Goal: Navigation & Orientation: Find specific page/section

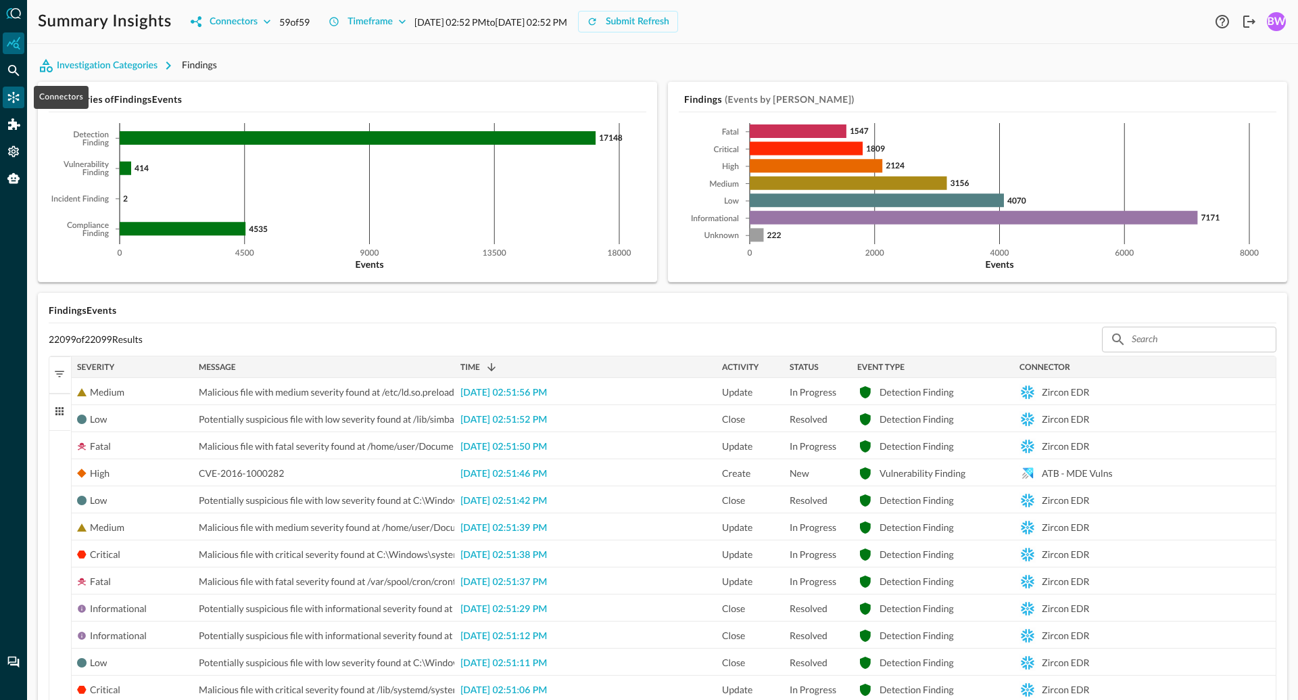
click at [9, 97] on icon "Connectors" at bounding box center [14, 98] width 14 height 14
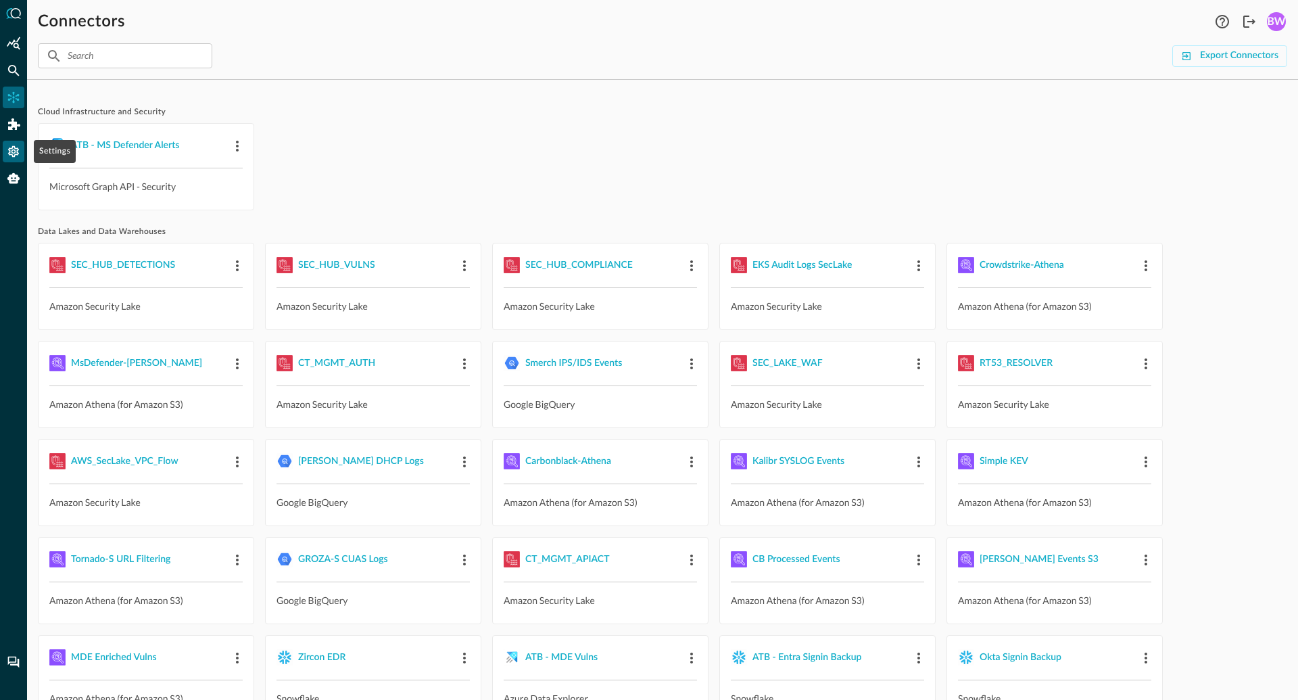
click at [14, 147] on icon "Settings" at bounding box center [13, 151] width 11 height 11
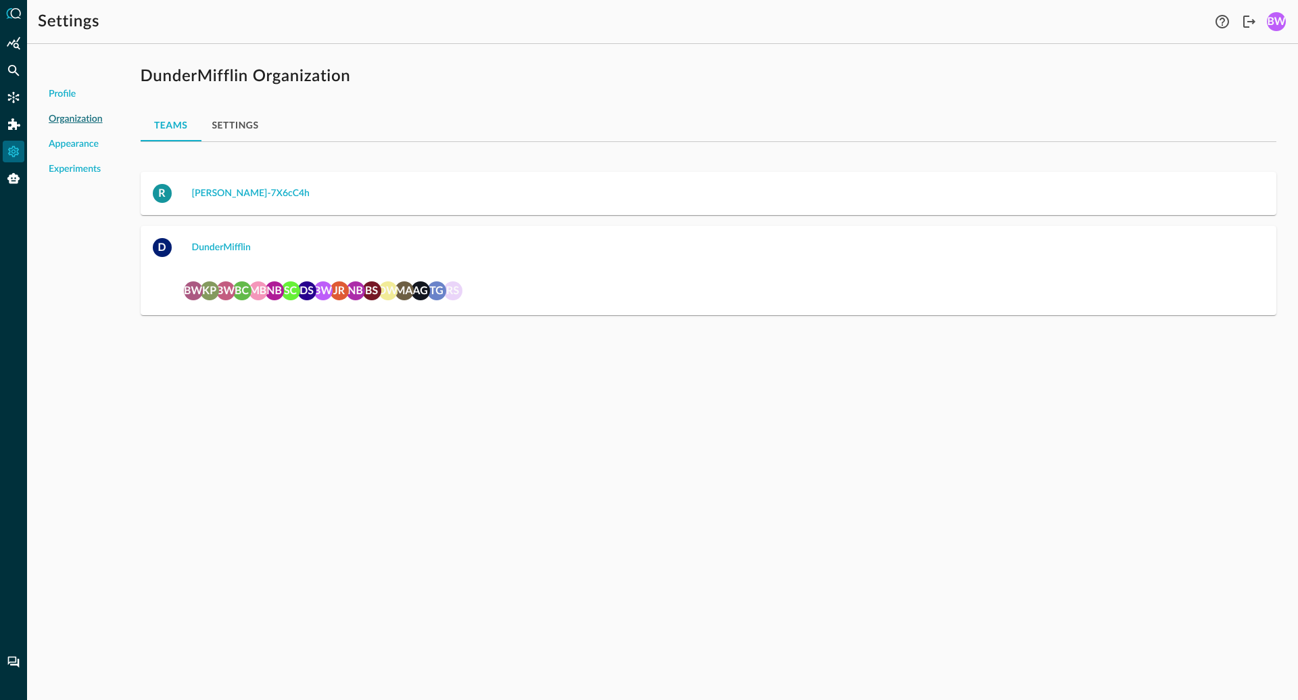
click at [231, 128] on button "Settings" at bounding box center [236, 125] width 68 height 32
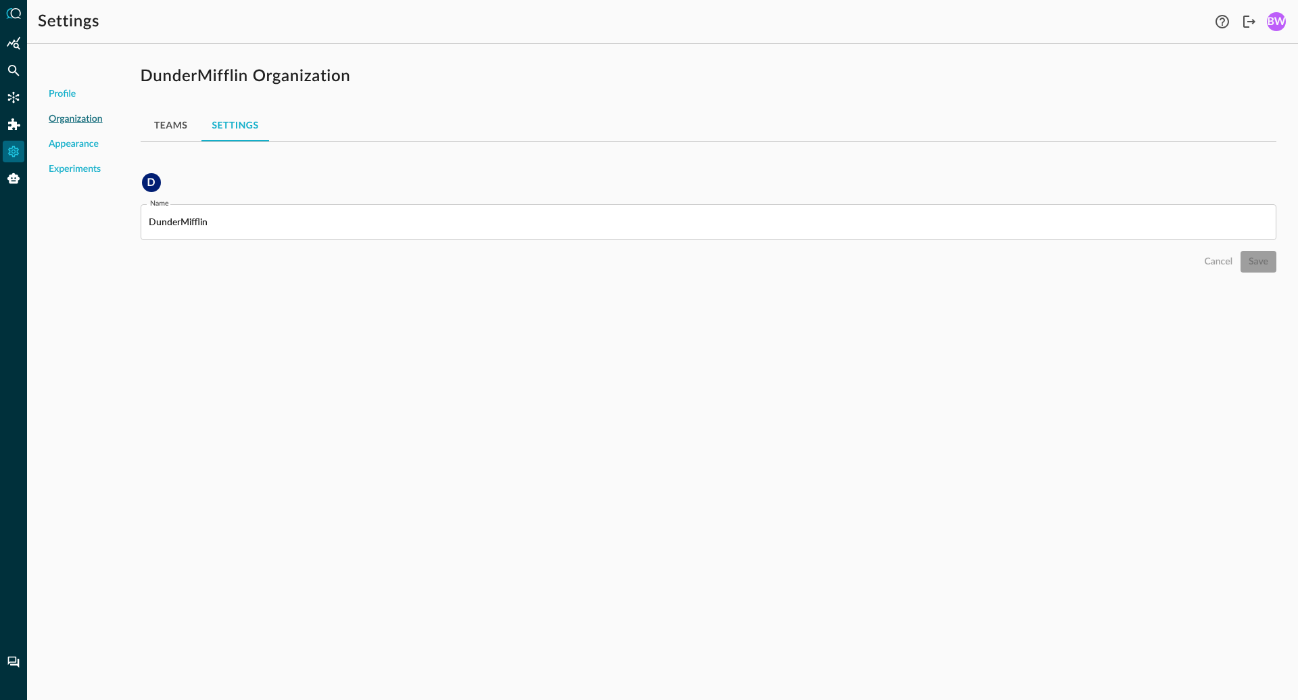
click at [168, 122] on button "Teams" at bounding box center [171, 125] width 61 height 32
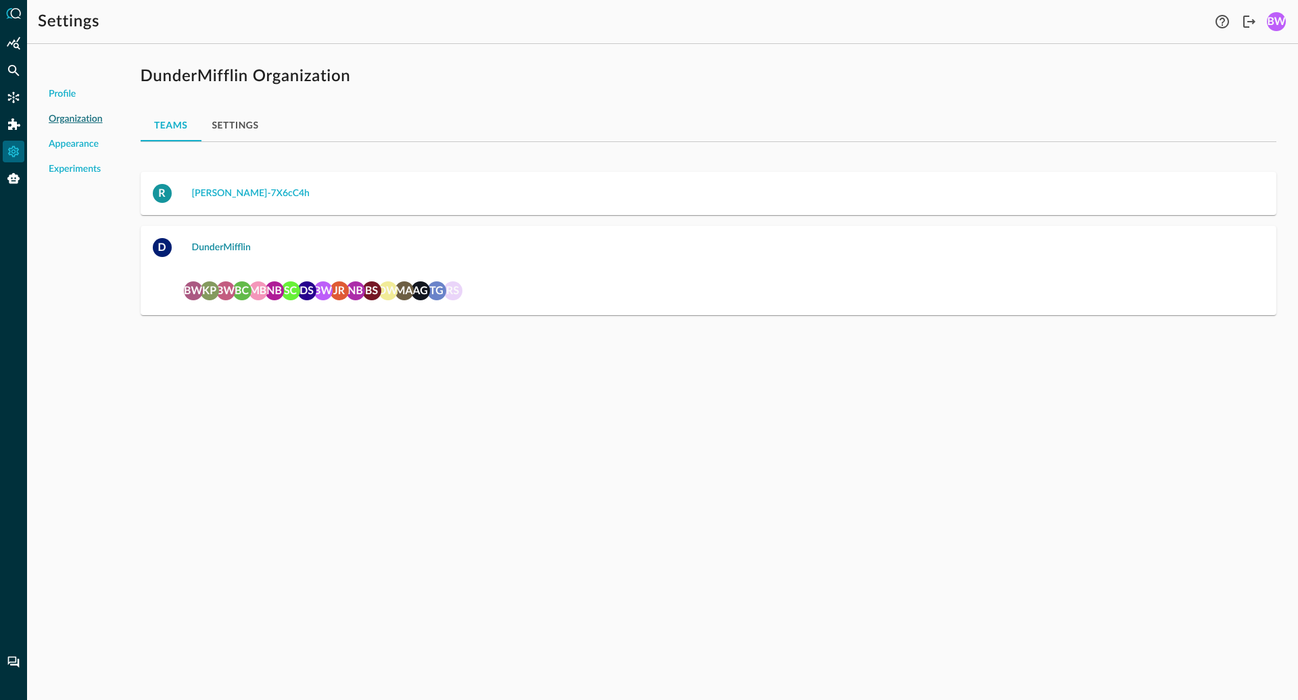
click at [206, 243] on div "DunderMifflin" at bounding box center [221, 247] width 59 height 17
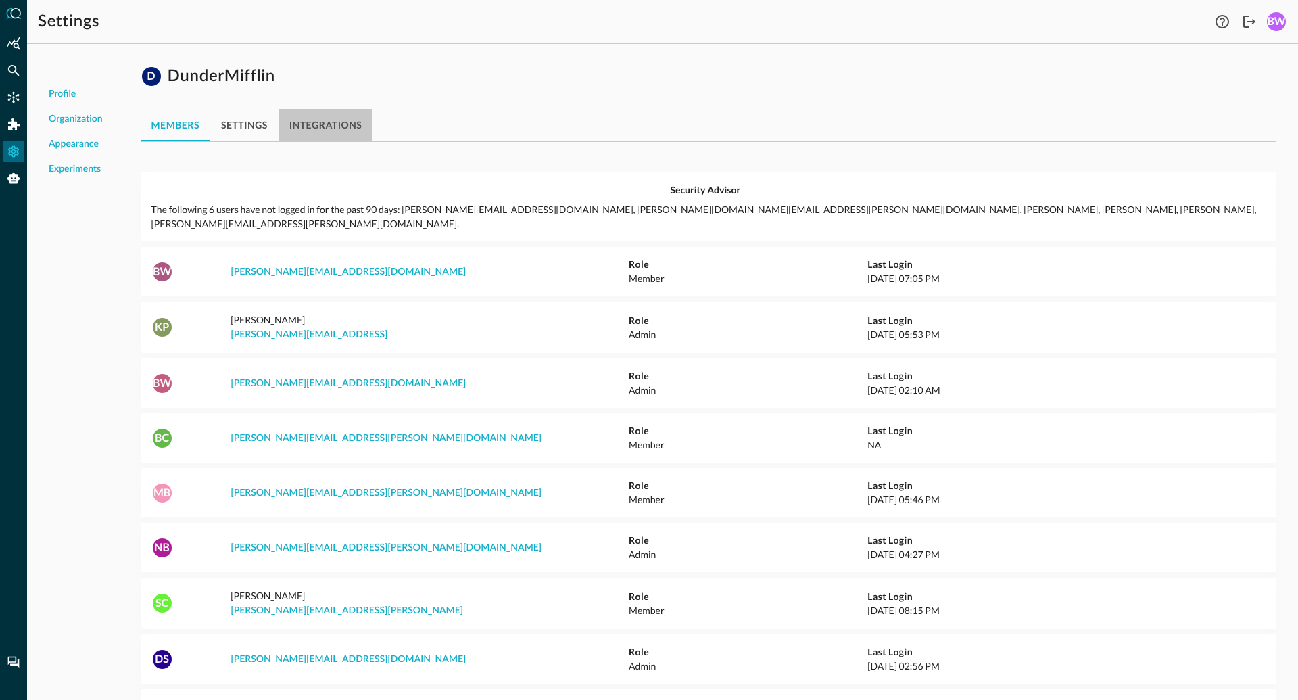
click at [327, 123] on button "integrations" at bounding box center [326, 125] width 95 height 32
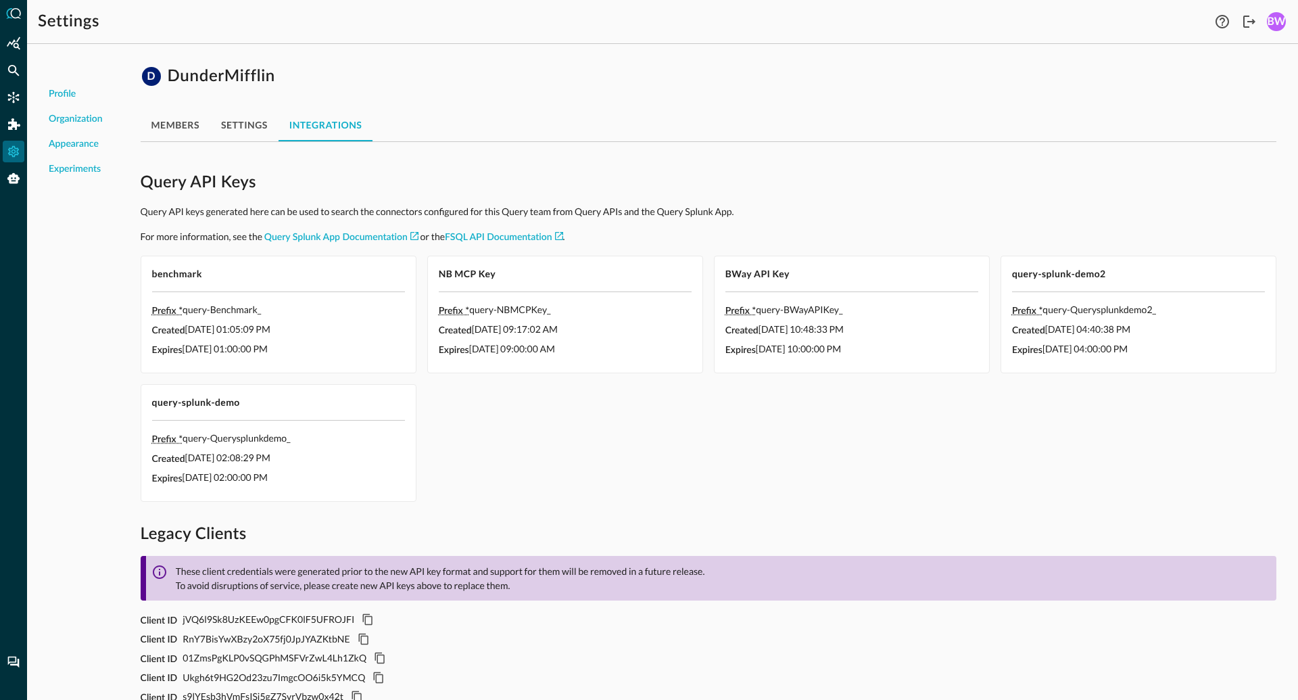
scroll to position [42, 0]
